Goal: Task Accomplishment & Management: Complete application form

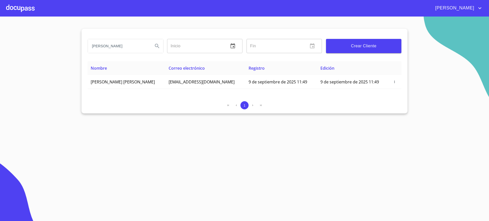
click at [28, 12] on div at bounding box center [20, 8] width 29 height 16
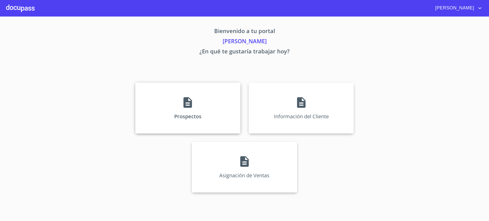
click at [176, 114] on p "Prospectos" at bounding box center [187, 116] width 27 height 7
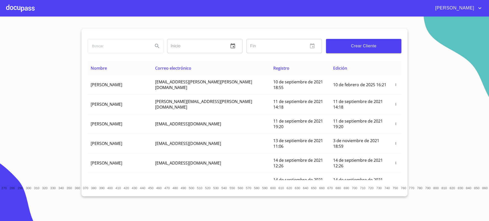
click at [123, 49] on input "search" at bounding box center [118, 46] width 61 height 14
type input "[PERSON_NAME]"
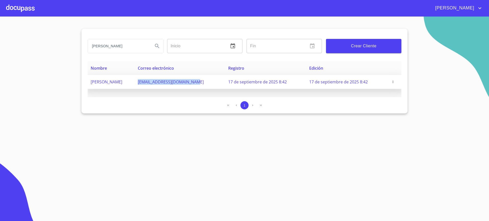
copy span "[EMAIL_ADDRESS][DOMAIN_NAME]"
drag, startPoint x: 158, startPoint y: 83, endPoint x: 222, endPoint y: 84, distance: 63.4
click at [222, 84] on td "[EMAIL_ADDRESS][DOMAIN_NAME]" at bounding box center [180, 82] width 90 height 14
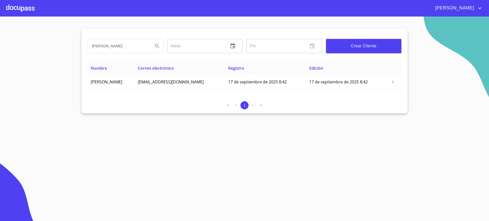
click at [185, 110] on div "1" at bounding box center [245, 107] width 314 height 12
click at [19, 10] on div at bounding box center [20, 8] width 29 height 16
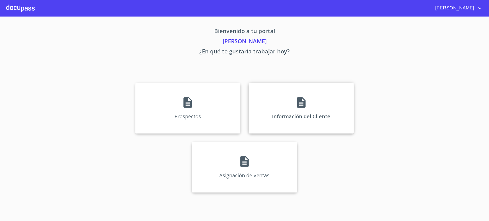
click at [289, 86] on div "Información del Cliente" at bounding box center [301, 108] width 105 height 51
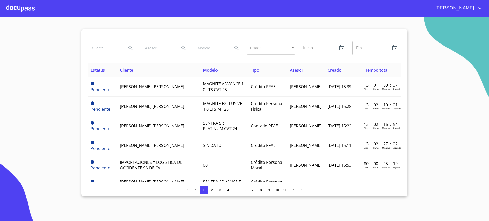
click at [104, 47] on input "search" at bounding box center [105, 48] width 35 height 14
type input "[PERSON_NAME]"
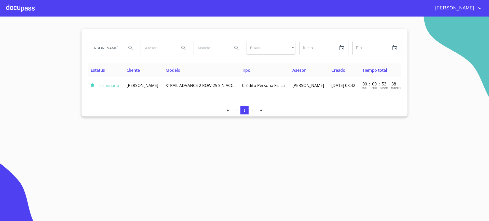
scroll to position [0, 0]
click at [31, 9] on div at bounding box center [20, 8] width 29 height 16
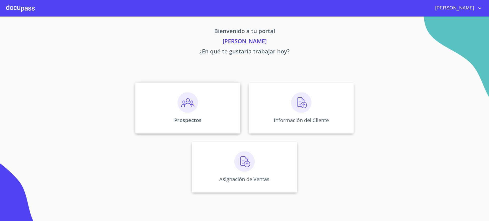
click at [219, 106] on div "Prospectos" at bounding box center [187, 108] width 105 height 51
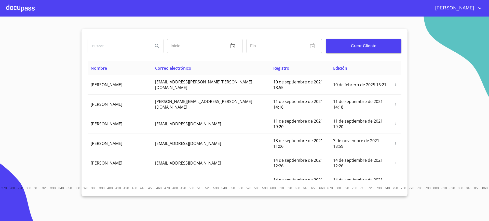
click at [121, 49] on input "search" at bounding box center [118, 46] width 61 height 14
click at [121, 49] on input "EM" at bounding box center [118, 46] width 61 height 14
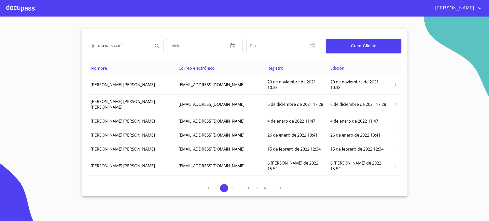
type input "[PERSON_NAME]"
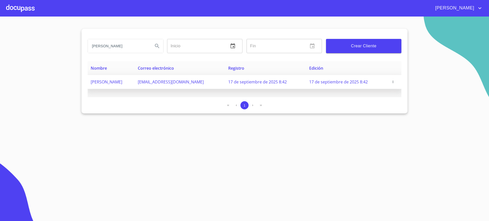
copy tr "[EMAIL_ADDRESS][DOMAIN_NAME]"
drag, startPoint x: 156, startPoint y: 84, endPoint x: 220, endPoint y: 84, distance: 63.9
click at [220, 84] on tr "[PERSON_NAME] [EMAIL_ADDRESS][DOMAIN_NAME] 17 de septiembre de 2025 8:42 17 de …" at bounding box center [245, 82] width 314 height 14
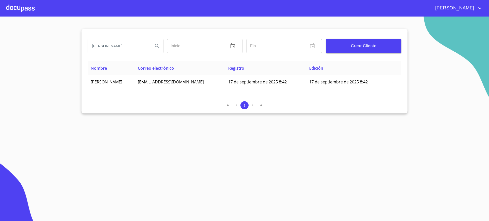
click at [212, 108] on div "1" at bounding box center [245, 105] width 314 height 8
click at [34, 10] on div at bounding box center [20, 8] width 29 height 16
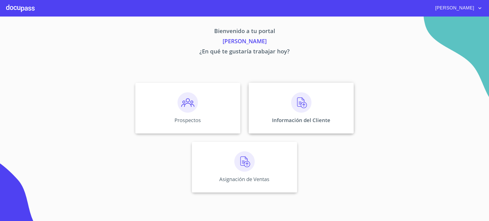
click at [313, 83] on div "Información del Cliente" at bounding box center [301, 108] width 105 height 51
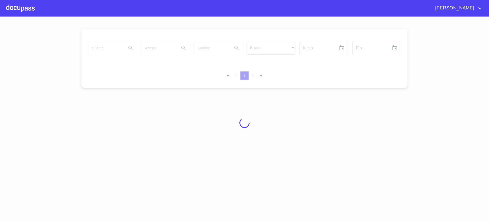
click at [303, 102] on div at bounding box center [244, 123] width 489 height 205
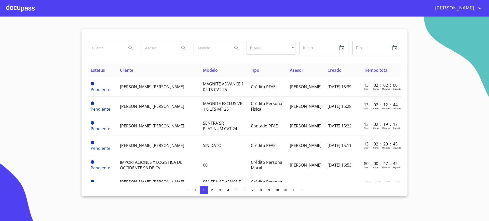
click at [106, 54] on input "search" at bounding box center [105, 48] width 35 height 14
type input "[PERSON_NAME]"
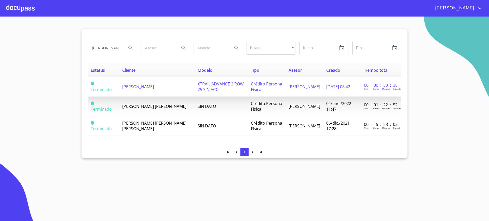
click at [143, 80] on td "[PERSON_NAME]" at bounding box center [157, 87] width 76 height 20
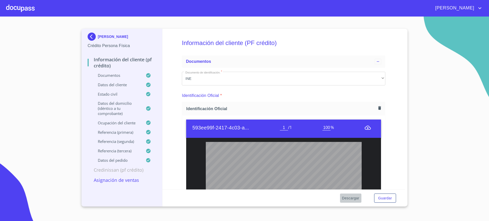
click at [352, 197] on span "Descargar" at bounding box center [350, 198] width 17 height 6
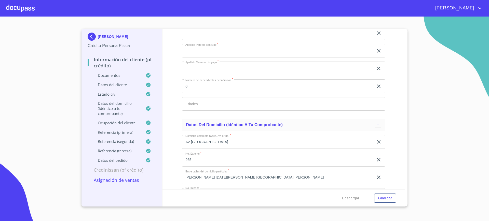
scroll to position [1675, 0]
